Goal: Navigation & Orientation: Find specific page/section

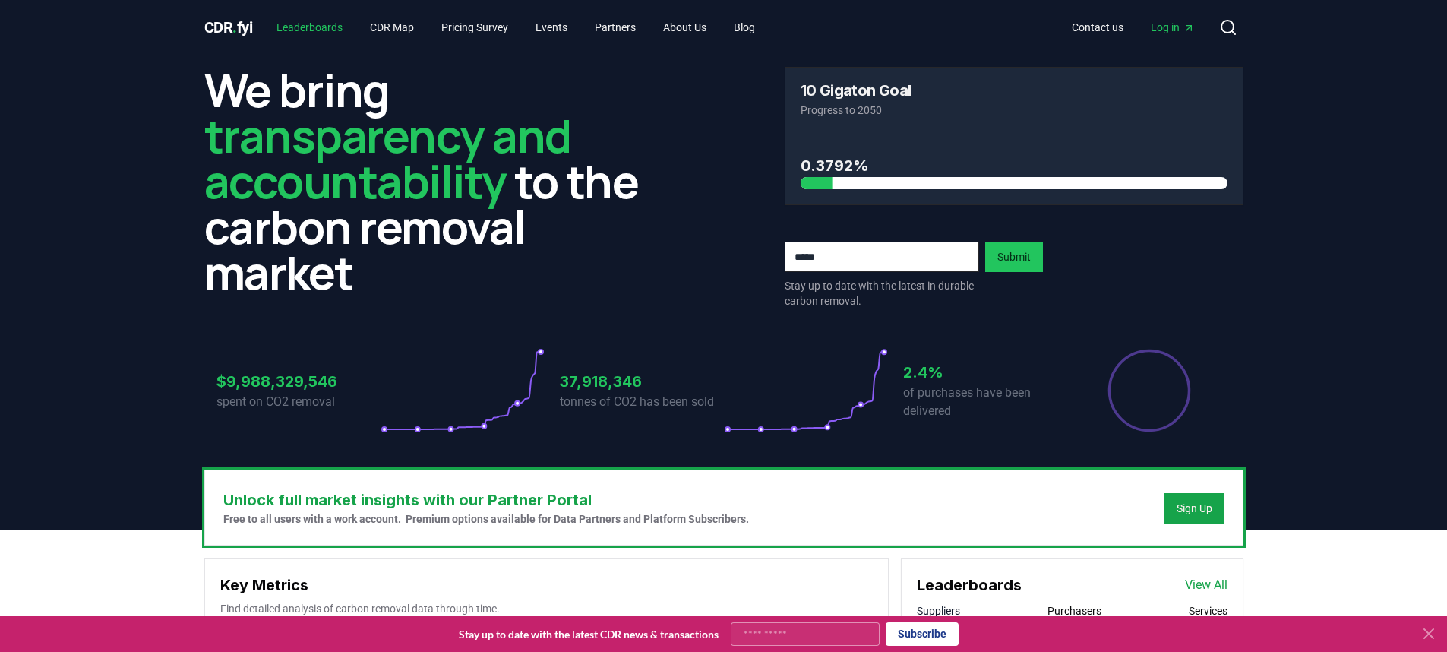
click at [324, 28] on link "Leaderboards" at bounding box center [309, 27] width 90 height 27
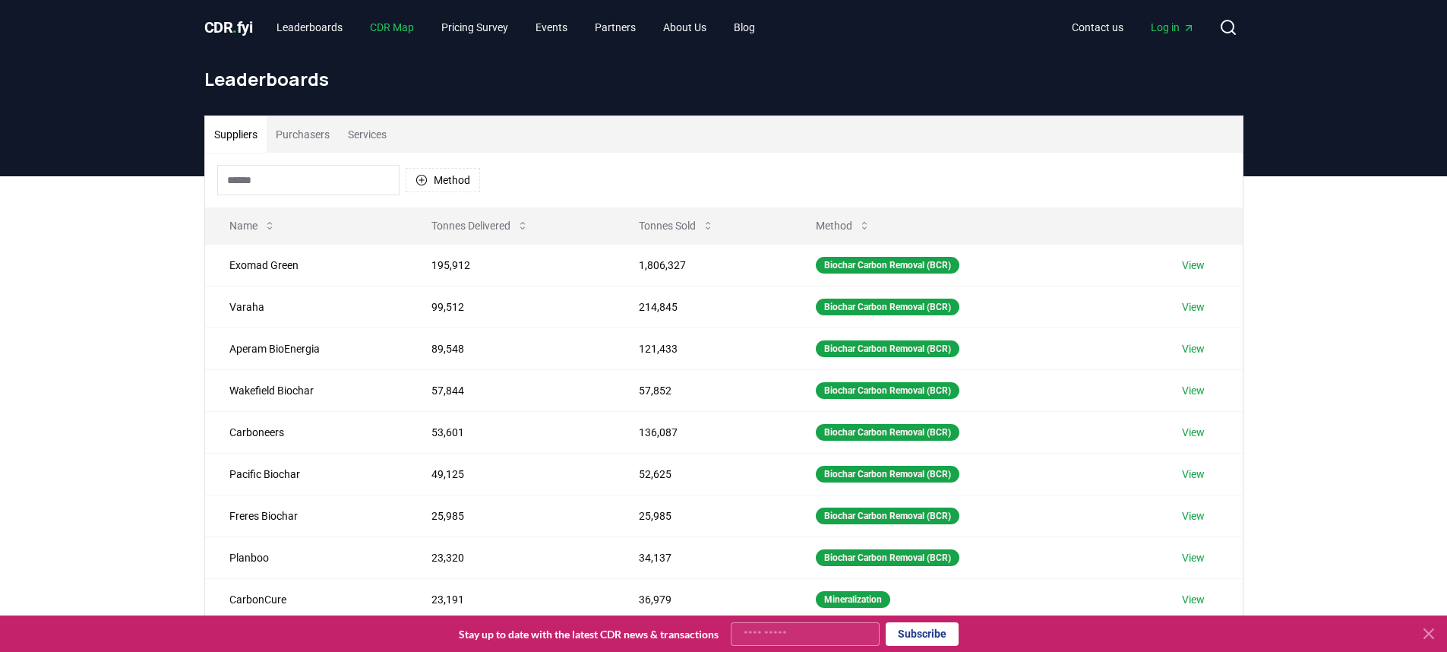
click at [394, 27] on link "CDR Map" at bounding box center [392, 27] width 68 height 27
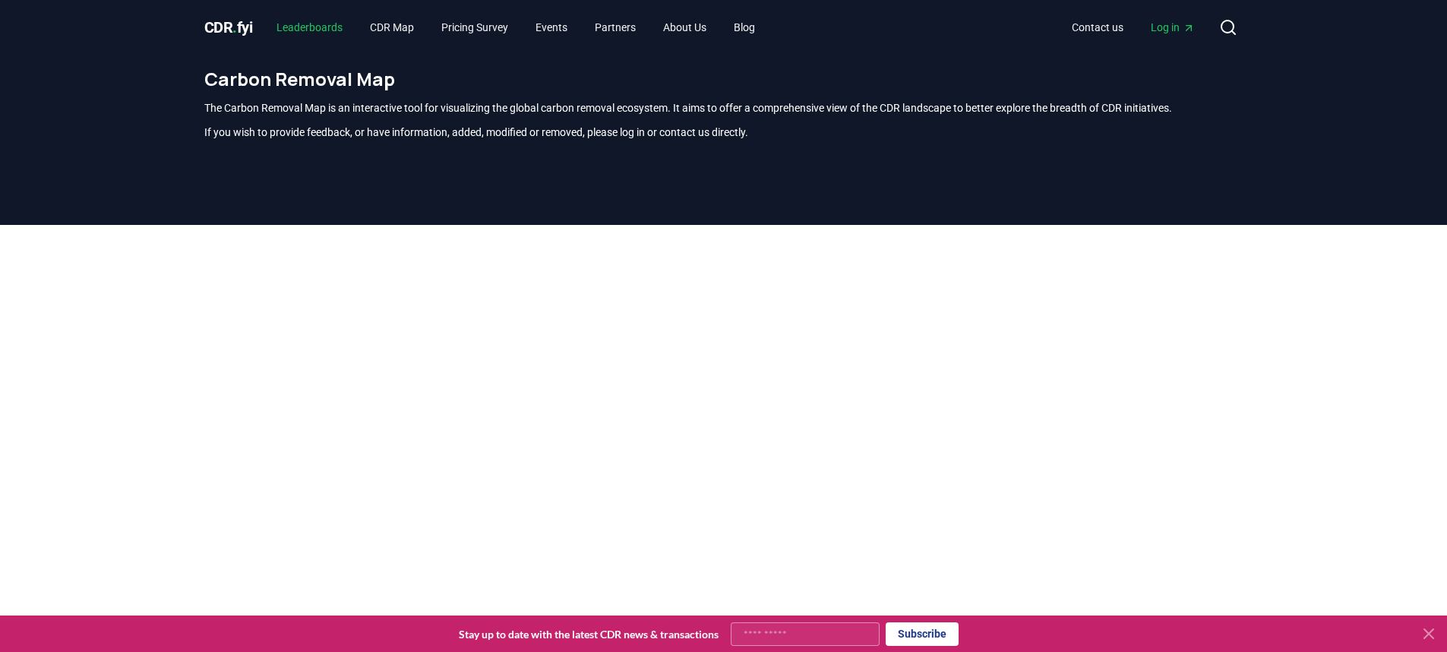
click at [294, 27] on link "Leaderboards" at bounding box center [309, 27] width 90 height 27
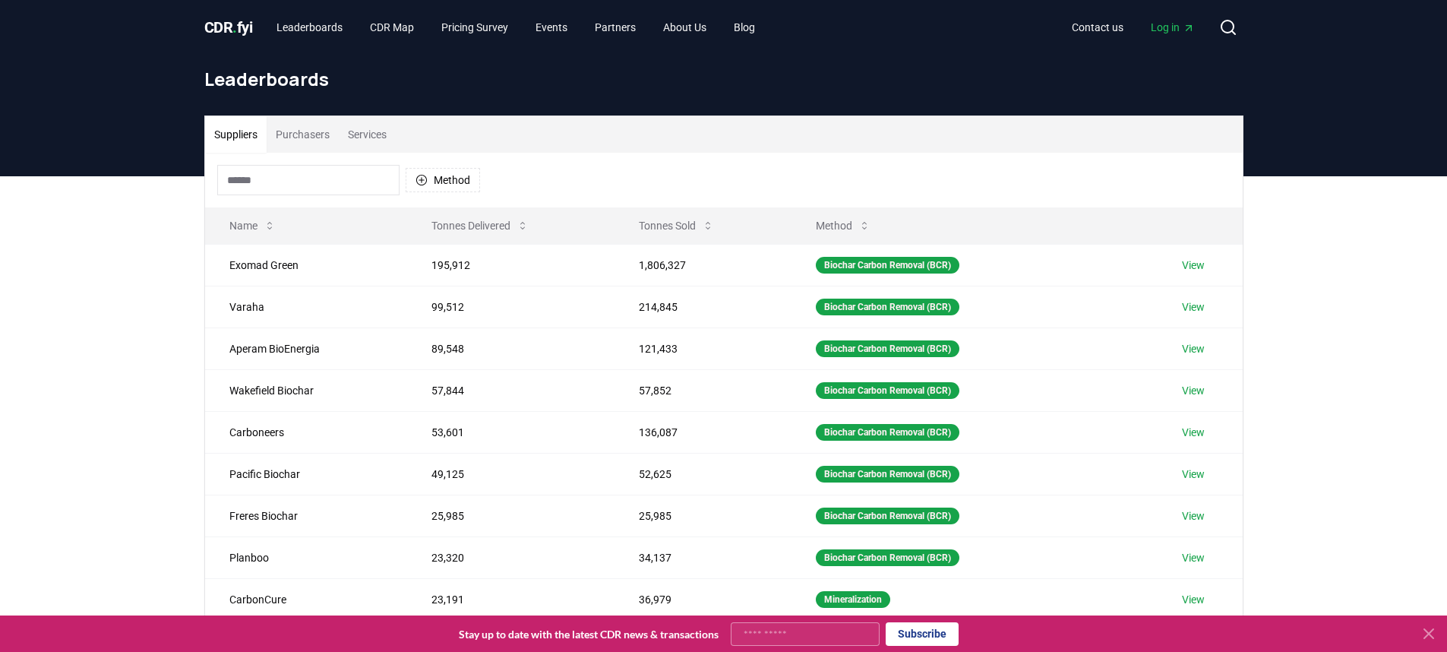
click at [87, 232] on div "Suppliers Purchasers Services Method Name Tonnes Delivered Tonnes Sold Method E…" at bounding box center [723, 480] width 1447 height 608
click at [299, 30] on link "Leaderboards" at bounding box center [309, 27] width 90 height 27
click at [239, 27] on span "CDR . fyi" at bounding box center [228, 27] width 49 height 18
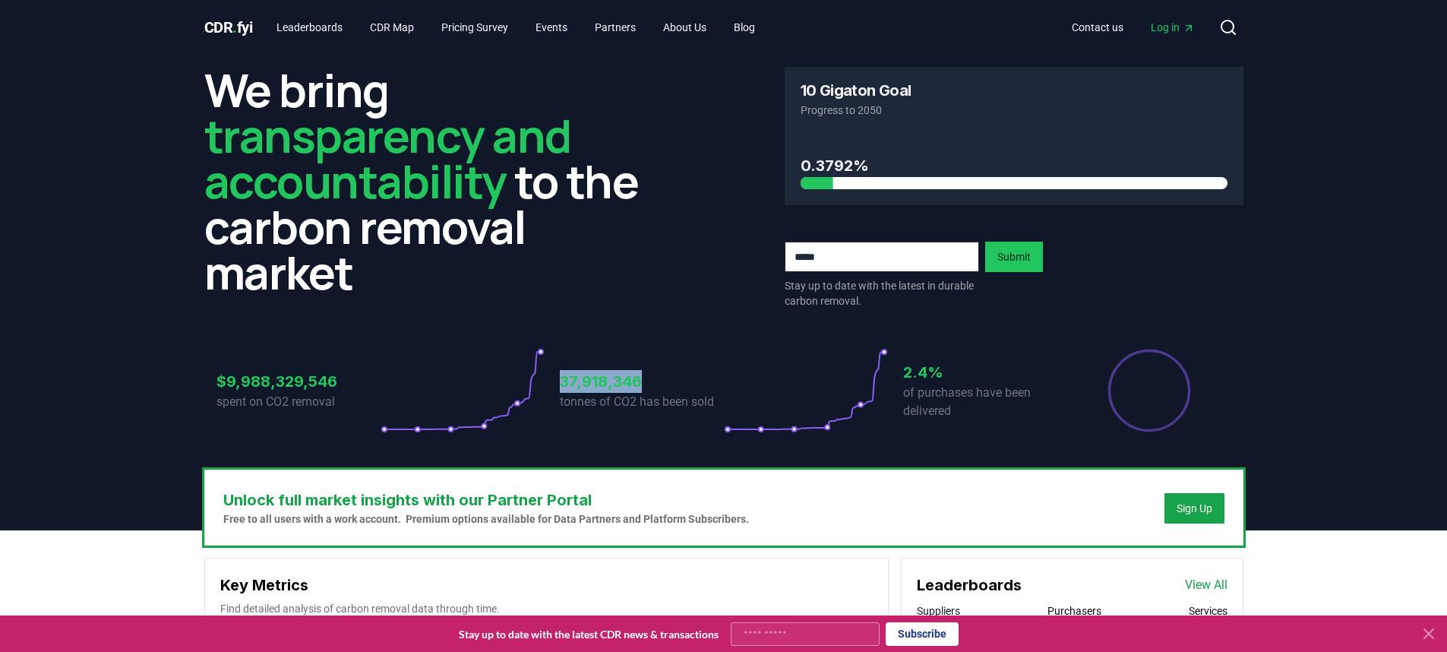
drag, startPoint x: 560, startPoint y: 386, endPoint x: 642, endPoint y: 383, distance: 82.1
click at [642, 383] on h3 "37,918,346" at bounding box center [642, 381] width 164 height 23
copy h3 "37,918,346"
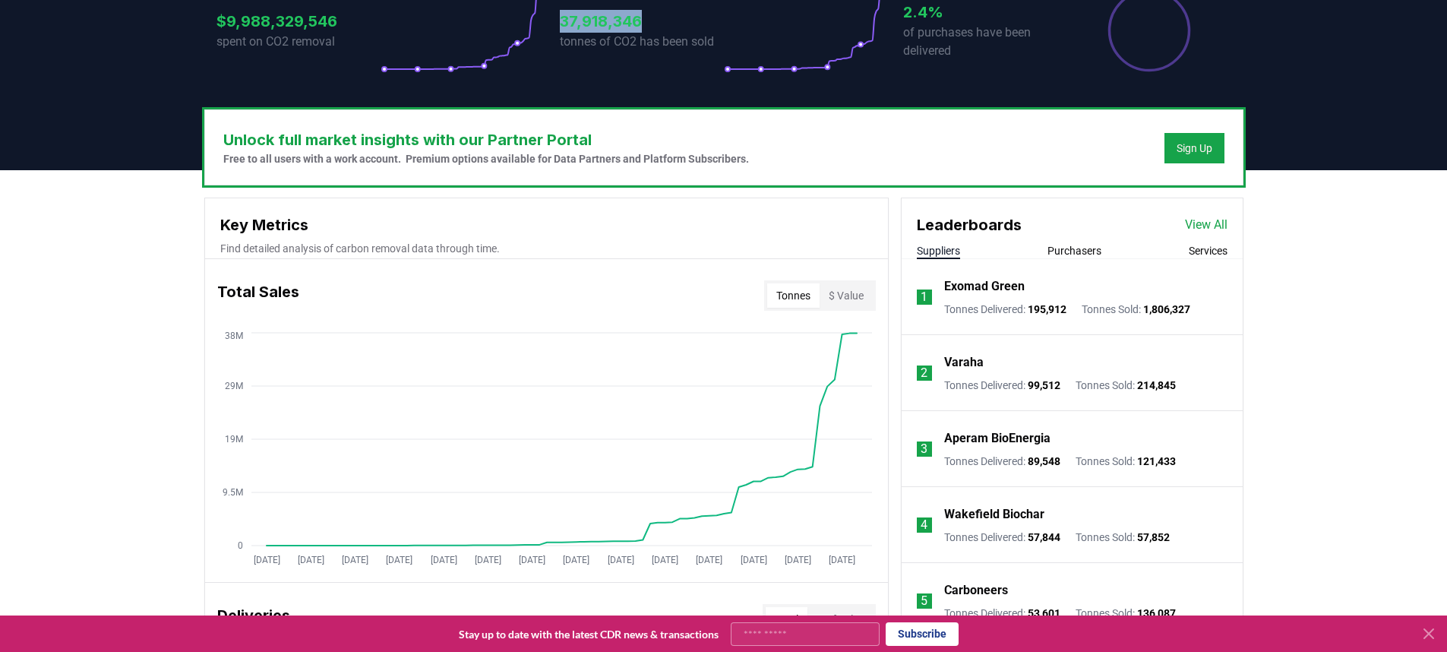
scroll to position [380, 0]
